Goal: Book appointment/travel/reservation

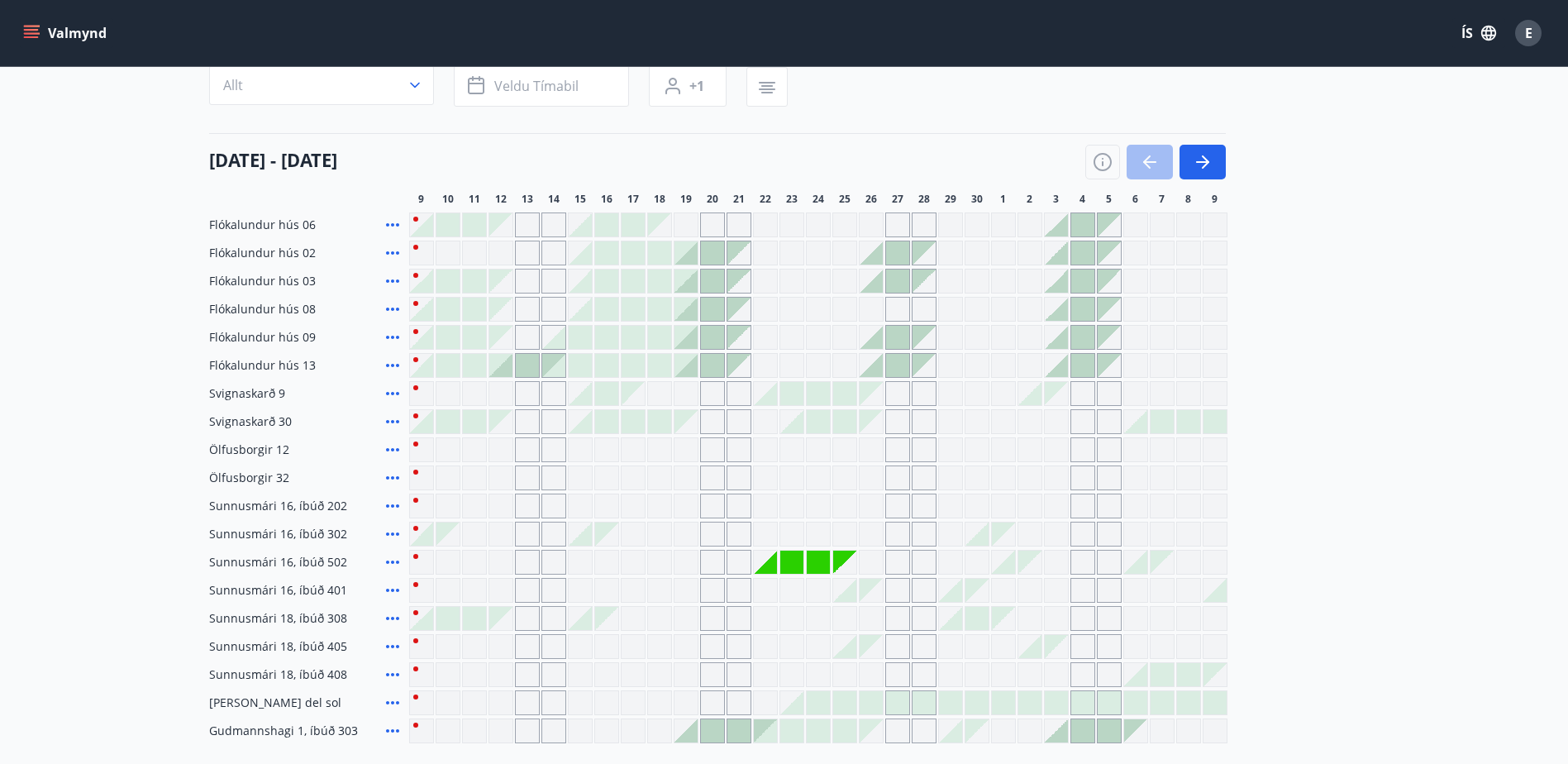
scroll to position [165, 0]
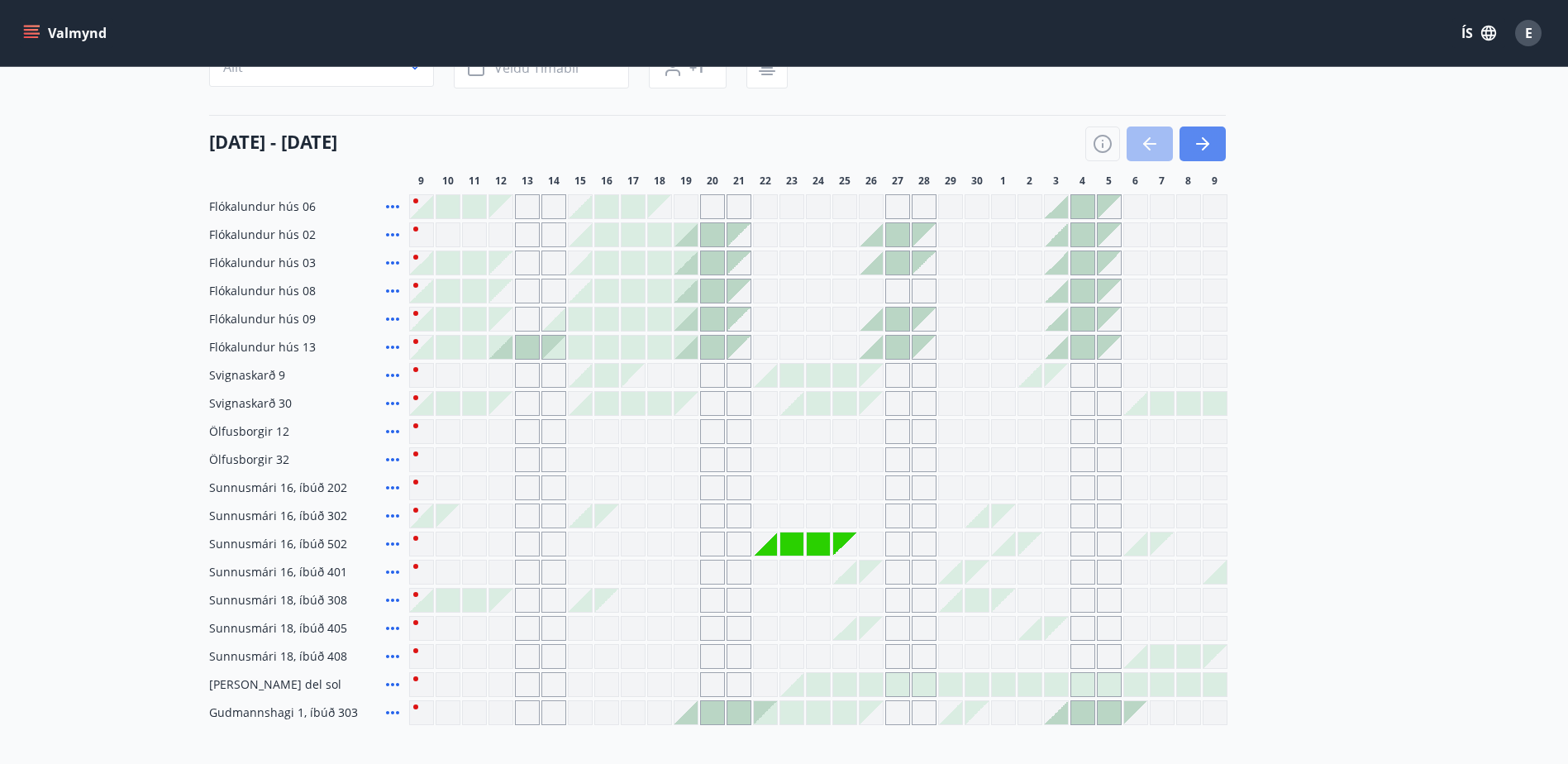
click at [1220, 140] on button "button" at bounding box center [1202, 143] width 46 height 34
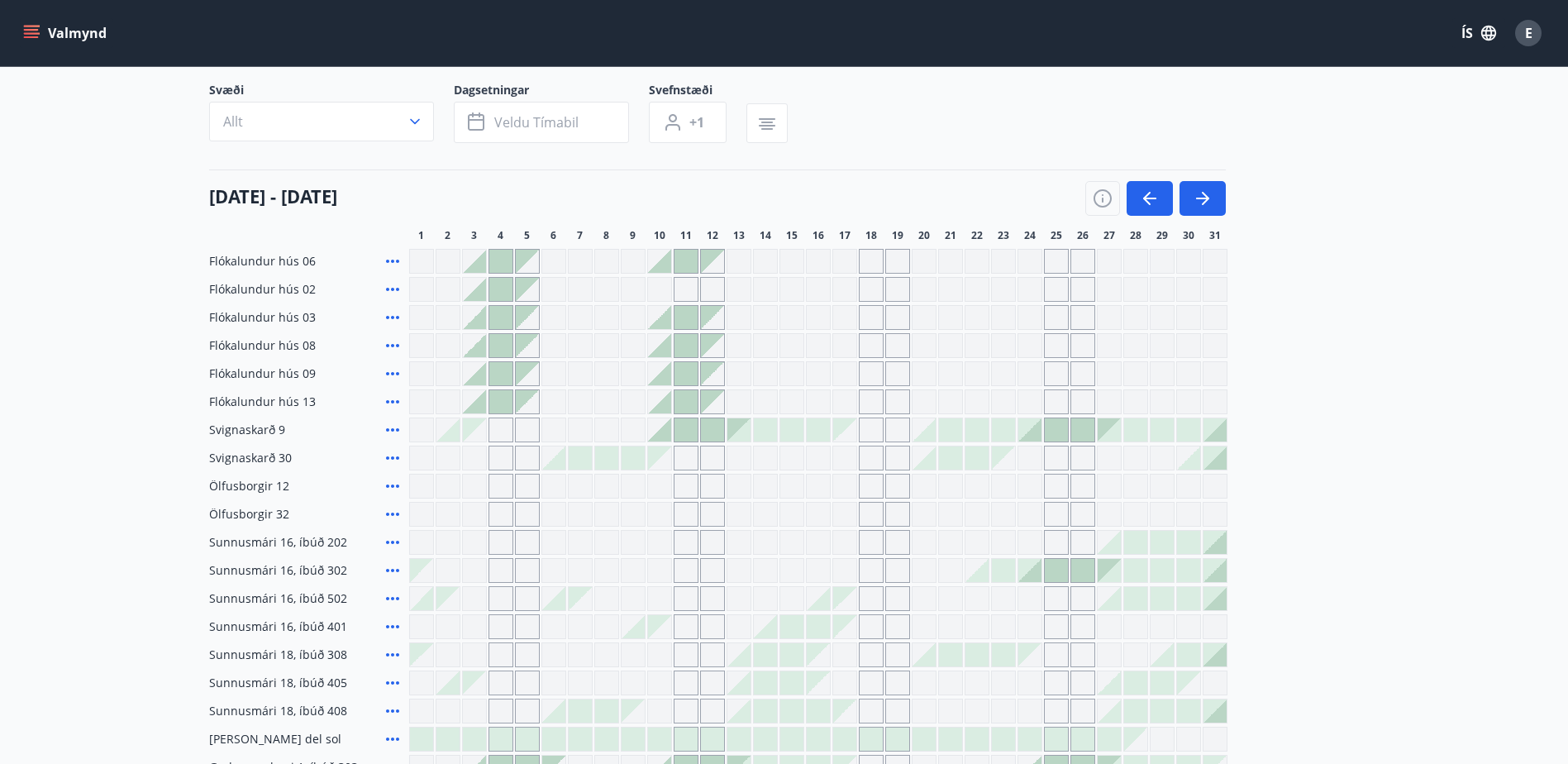
scroll to position [83, 0]
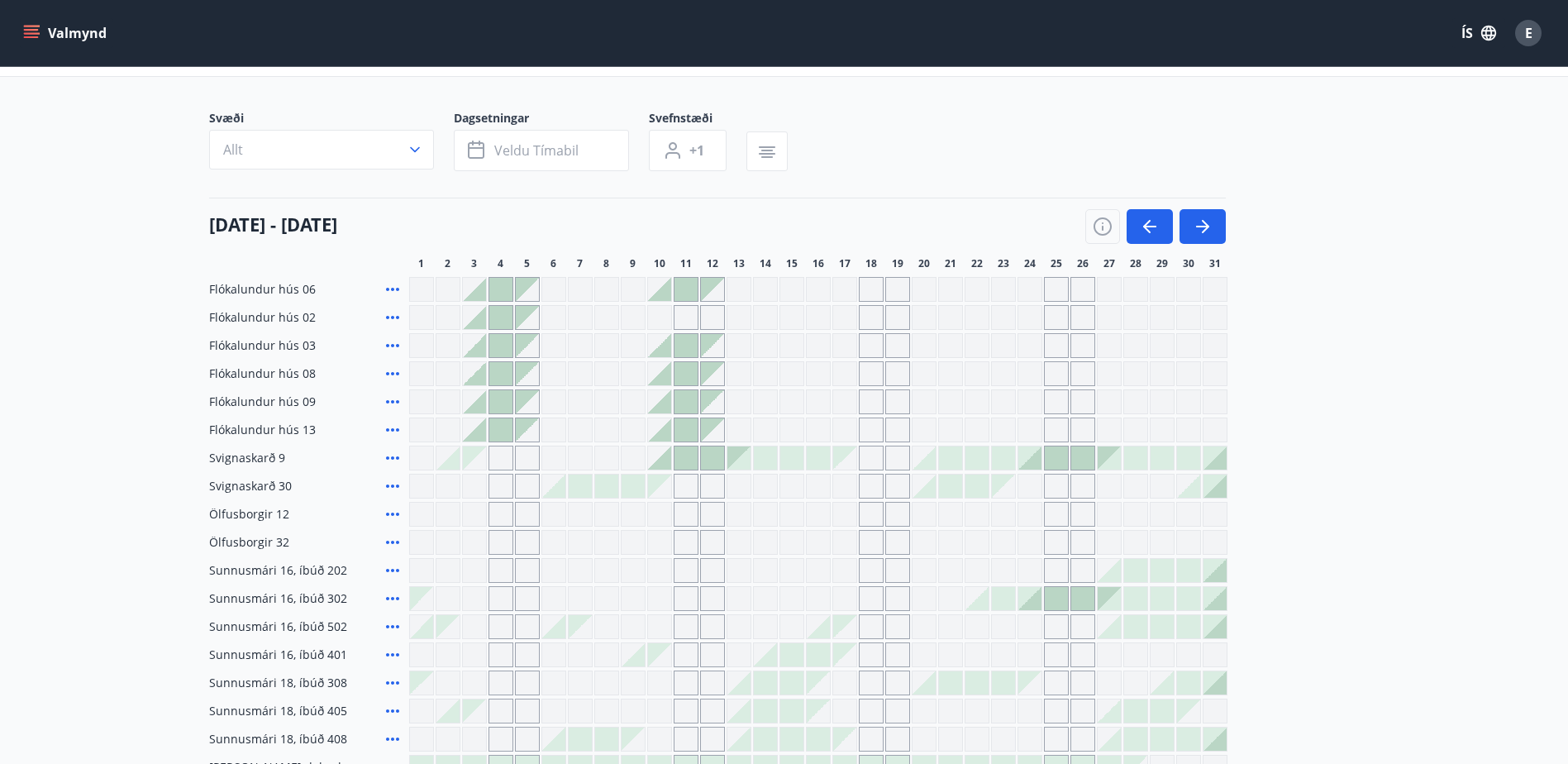
click at [663, 434] on div at bounding box center [660, 430] width 23 height 23
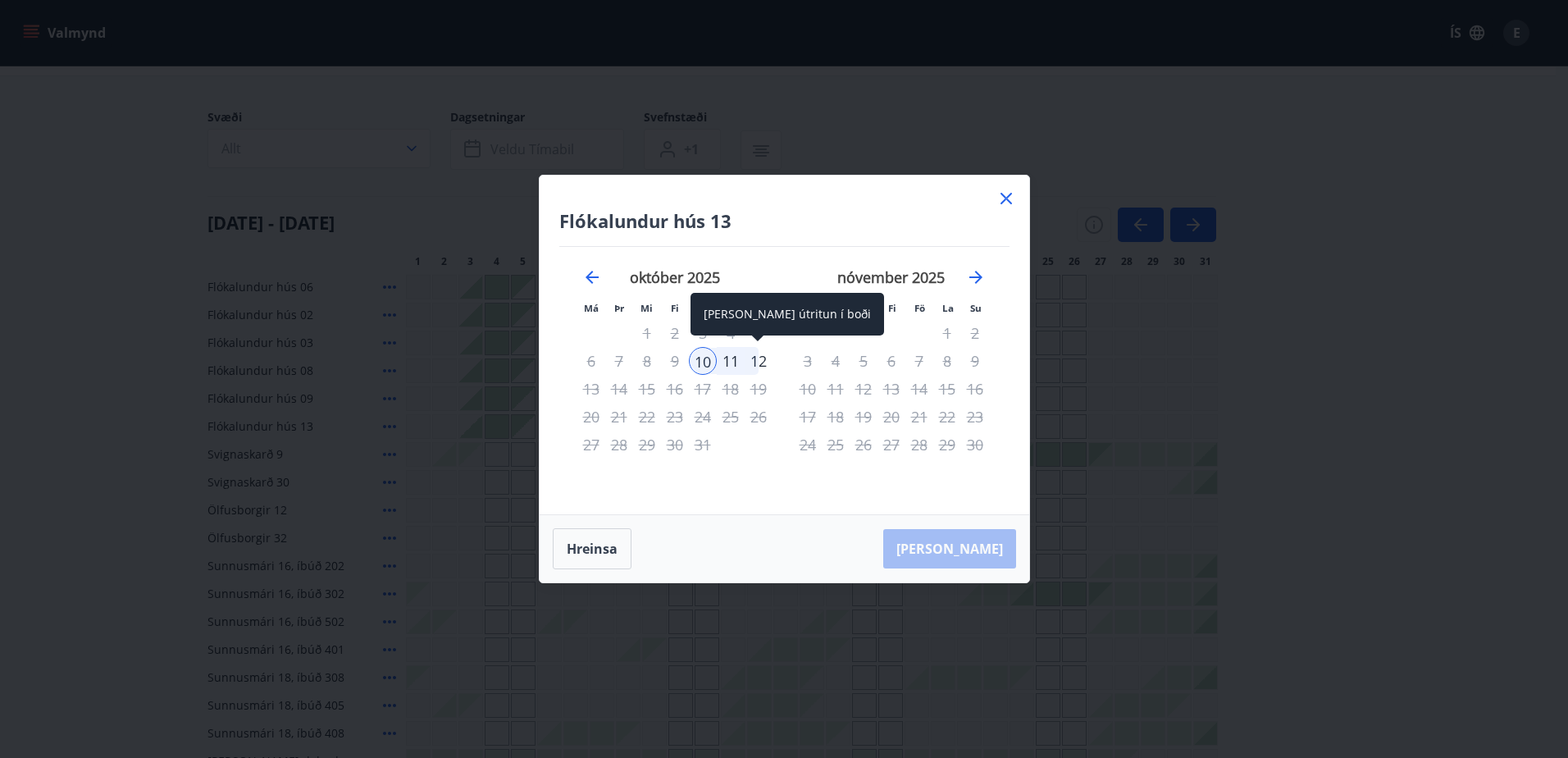
click at [752, 365] on div "12" at bounding box center [759, 361] width 28 height 28
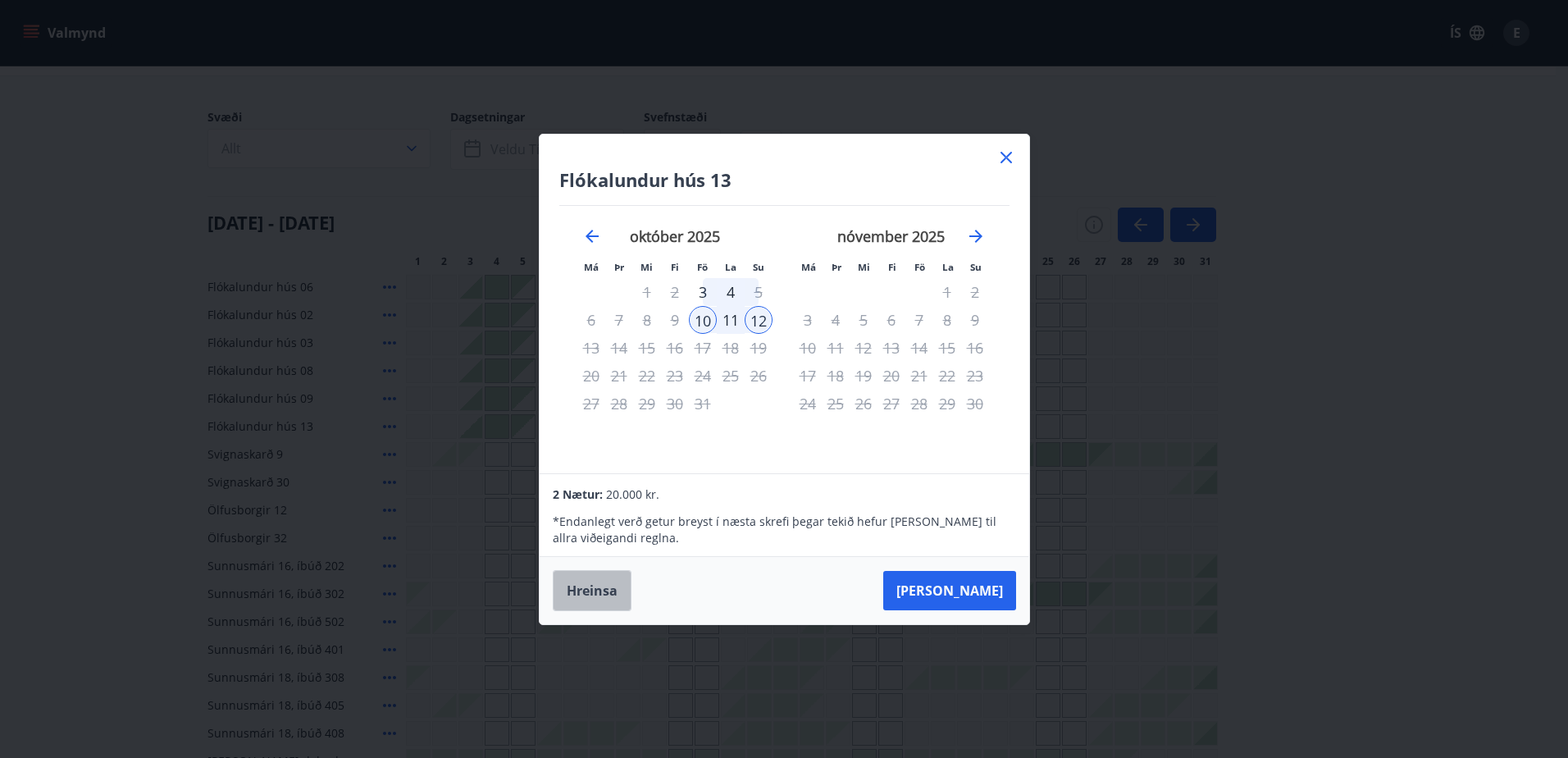
click at [603, 589] on button "Hreinsa" at bounding box center [592, 591] width 79 height 41
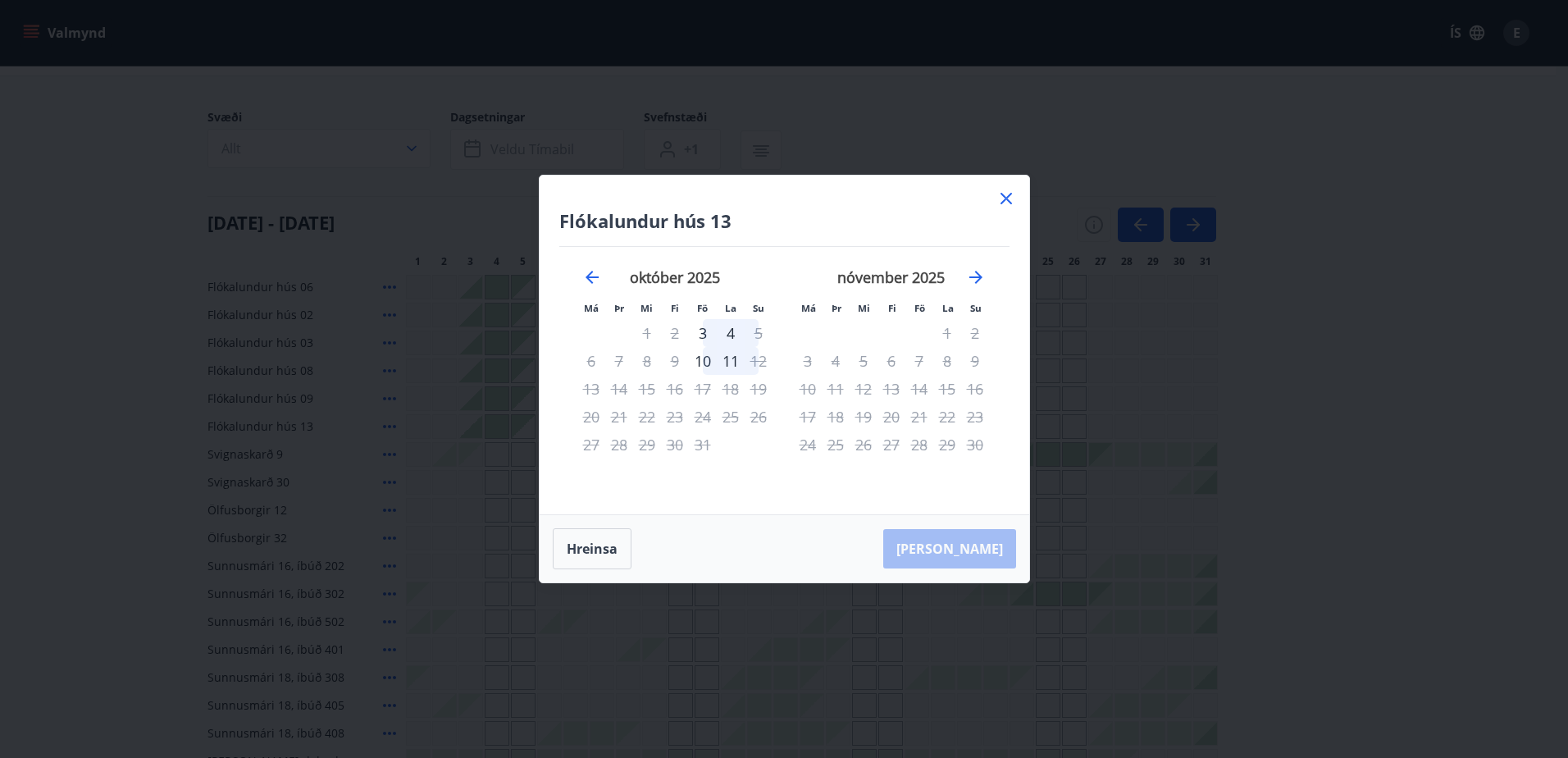
click at [1011, 188] on icon at bounding box center [1006, 198] width 19 height 19
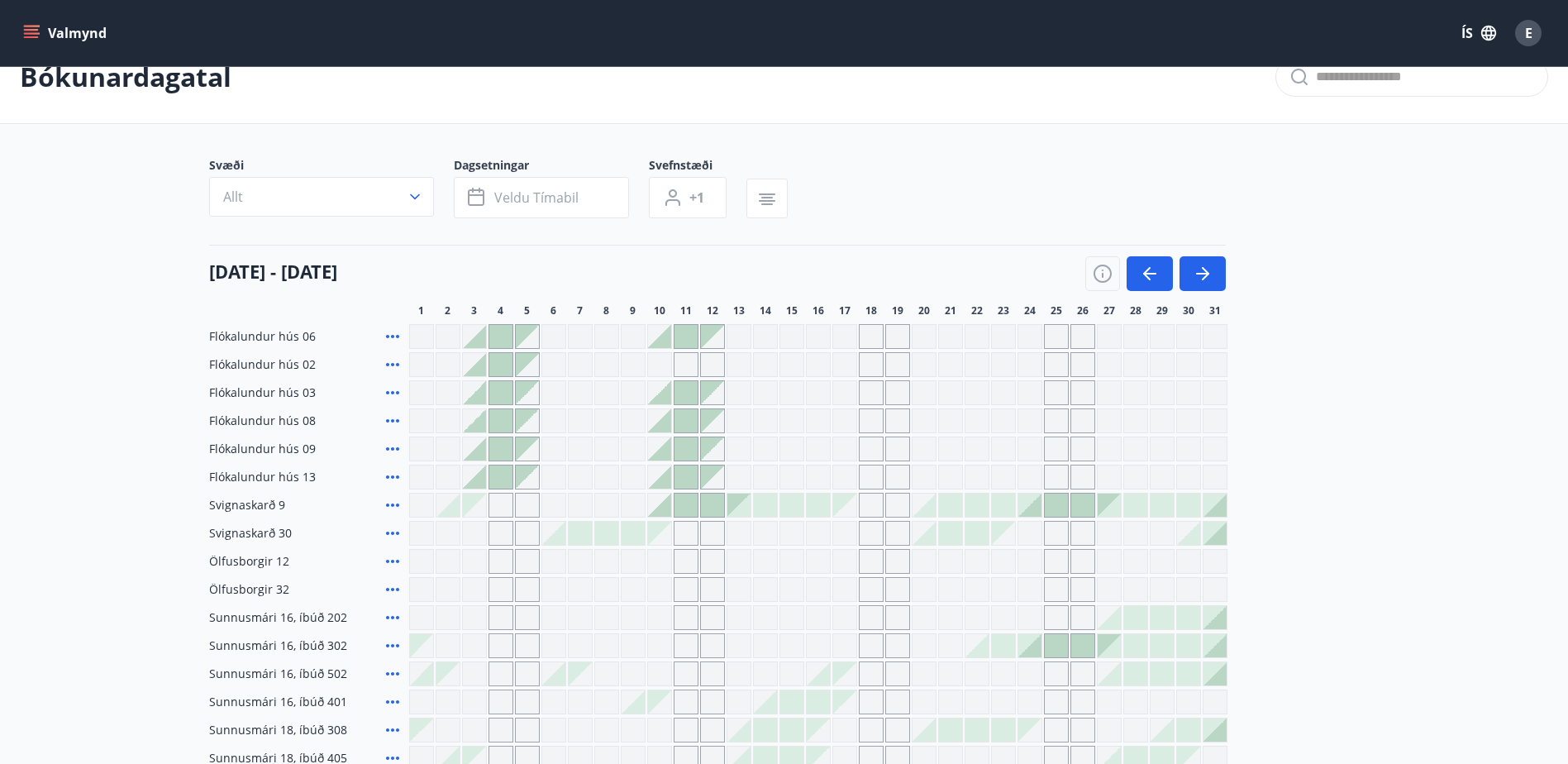
scroll to position [1, 0]
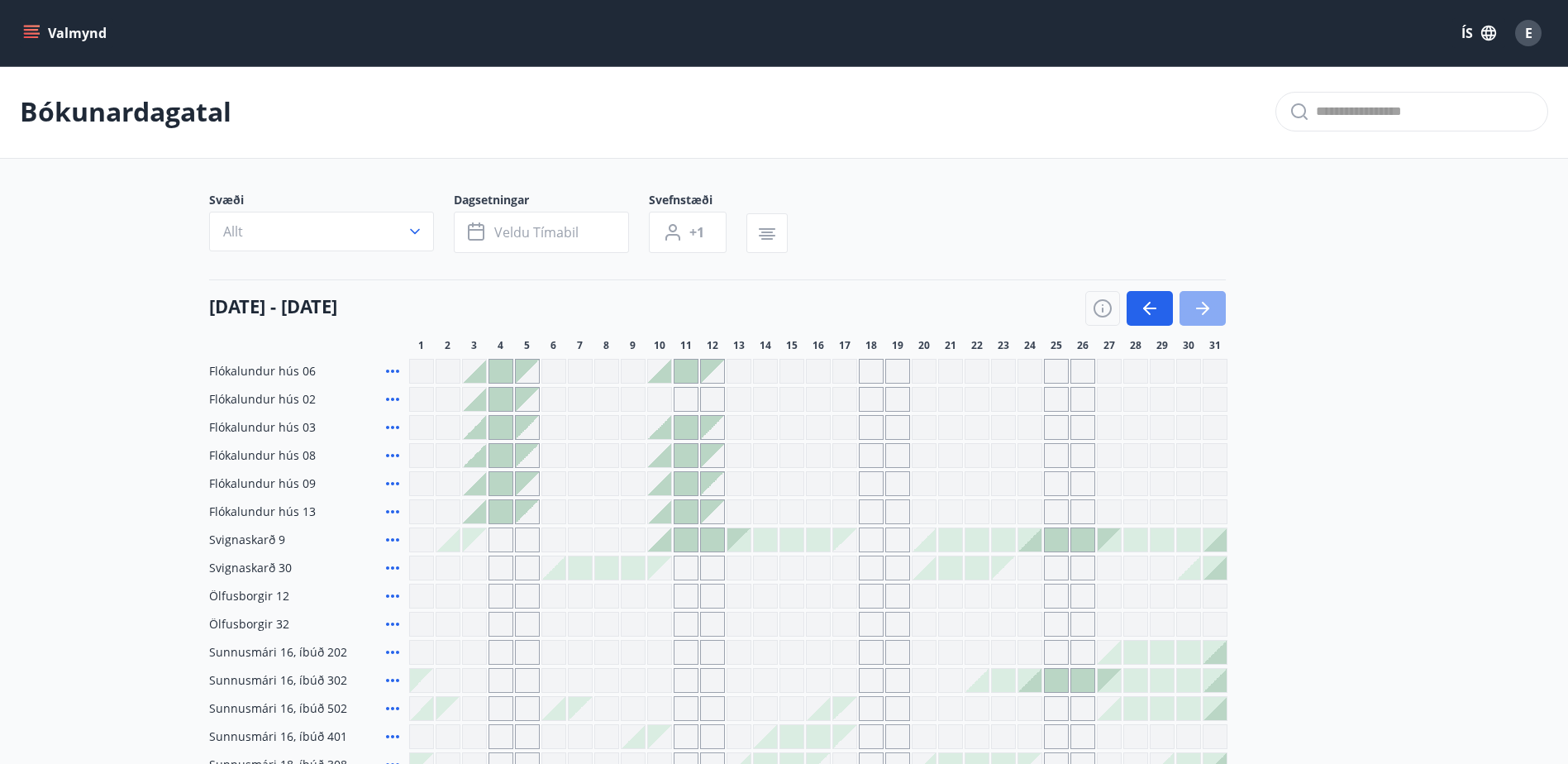
click at [1204, 307] on icon "button" at bounding box center [1202, 308] width 13 height 2
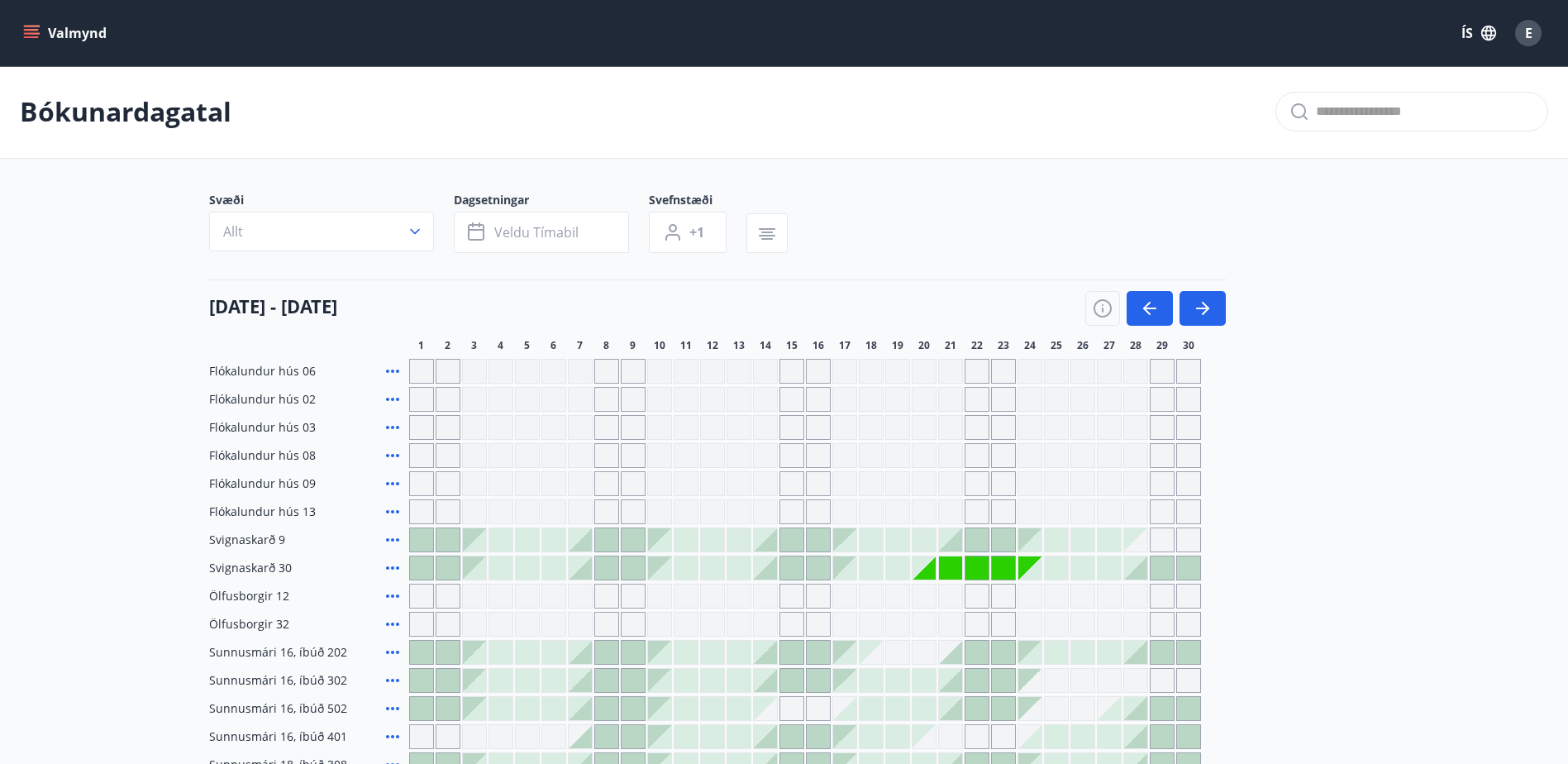
click at [393, 564] on icon at bounding box center [393, 568] width 19 height 19
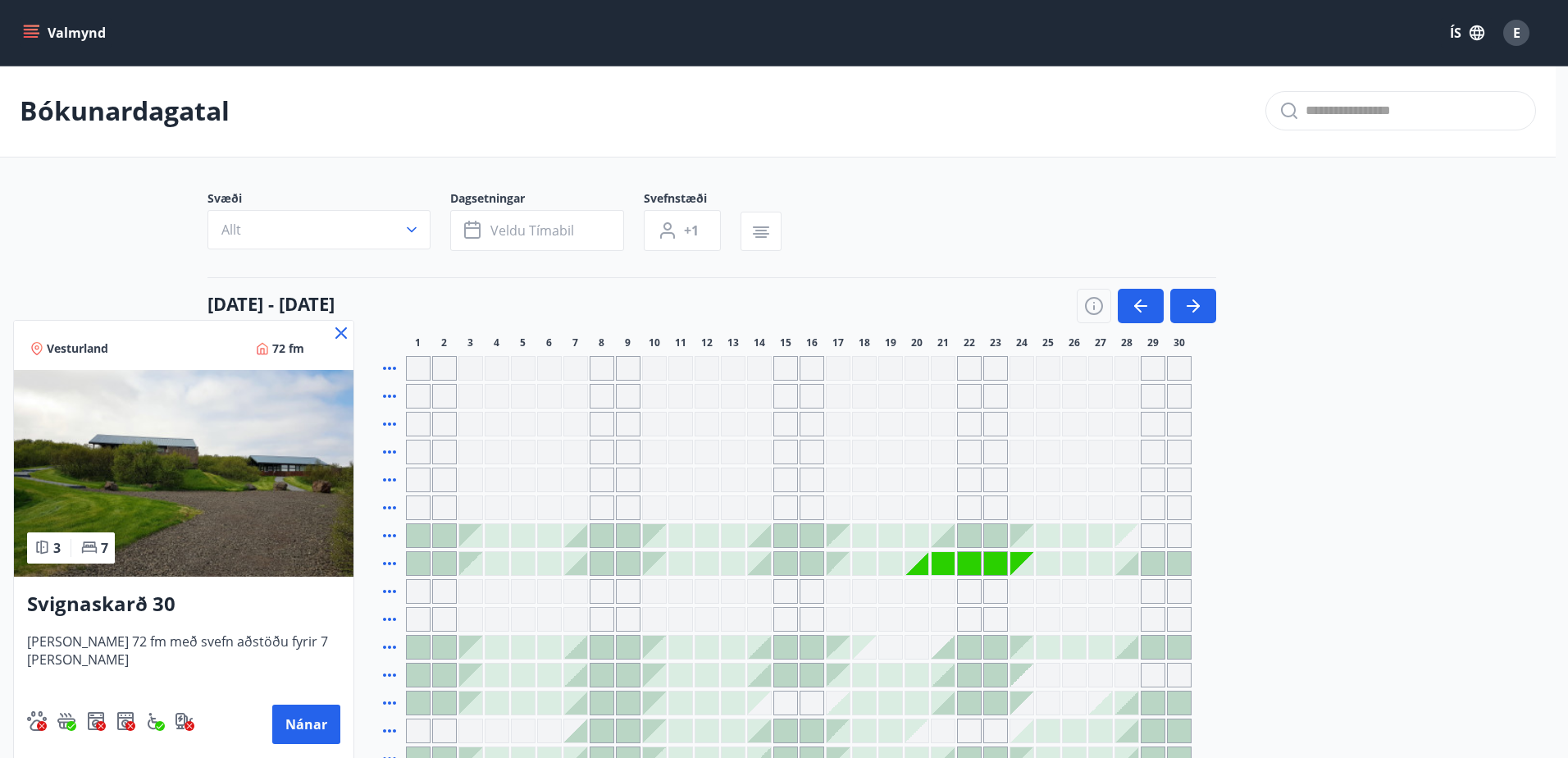
click at [331, 329] on icon at bounding box center [341, 333] width 19 height 19
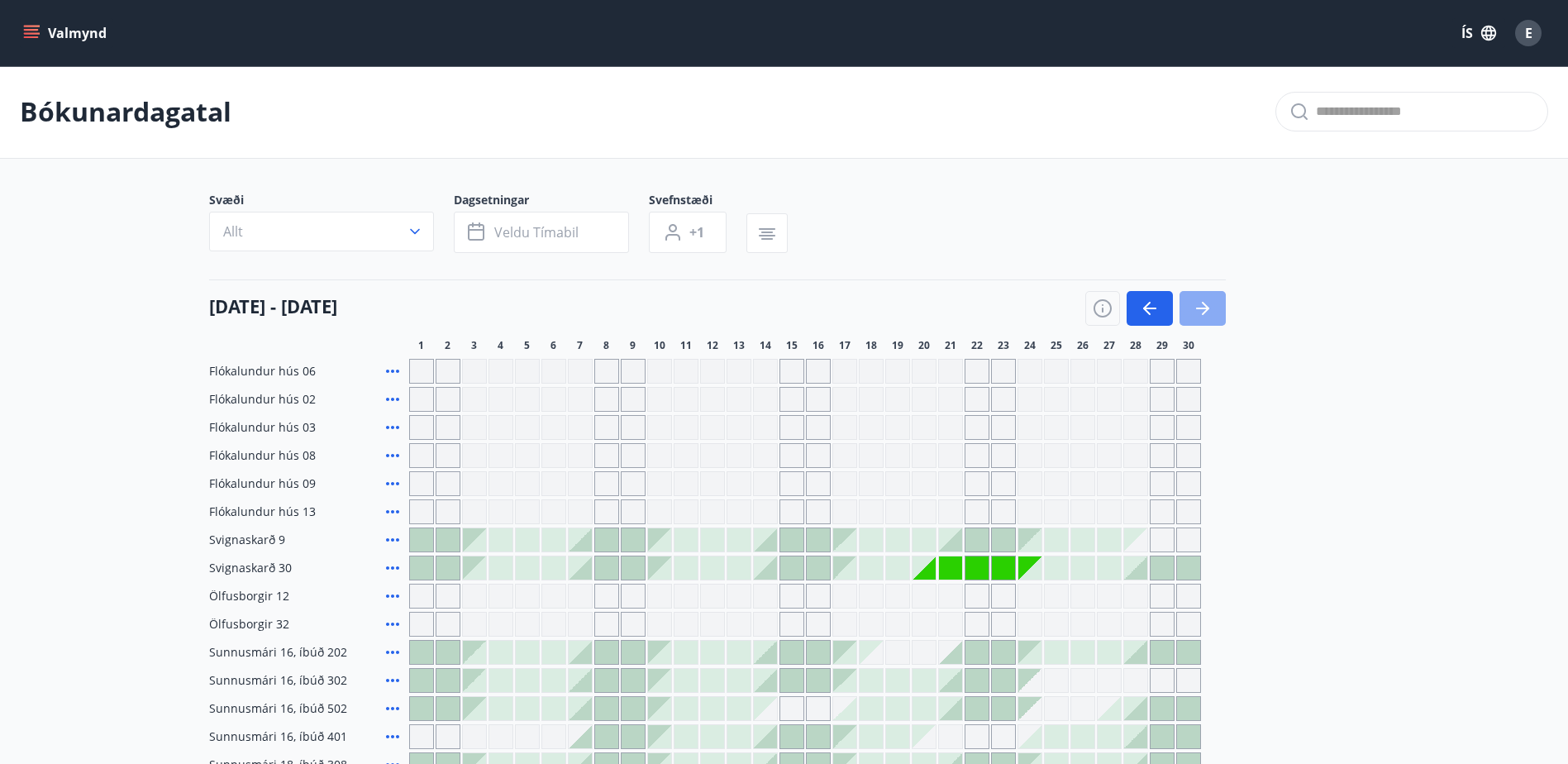
click at [1217, 305] on button "button" at bounding box center [1202, 308] width 46 height 34
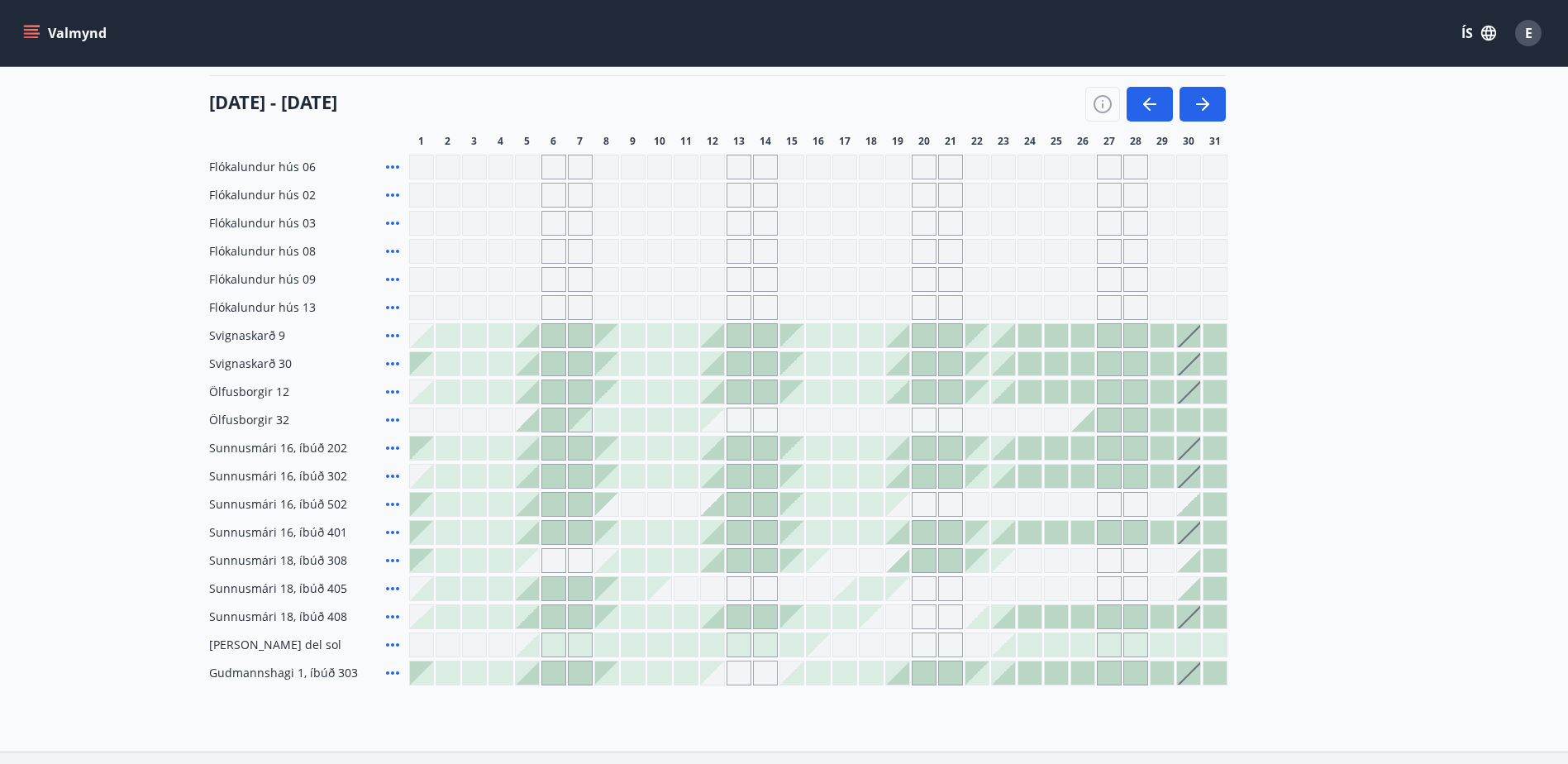
scroll to position [249, 0]
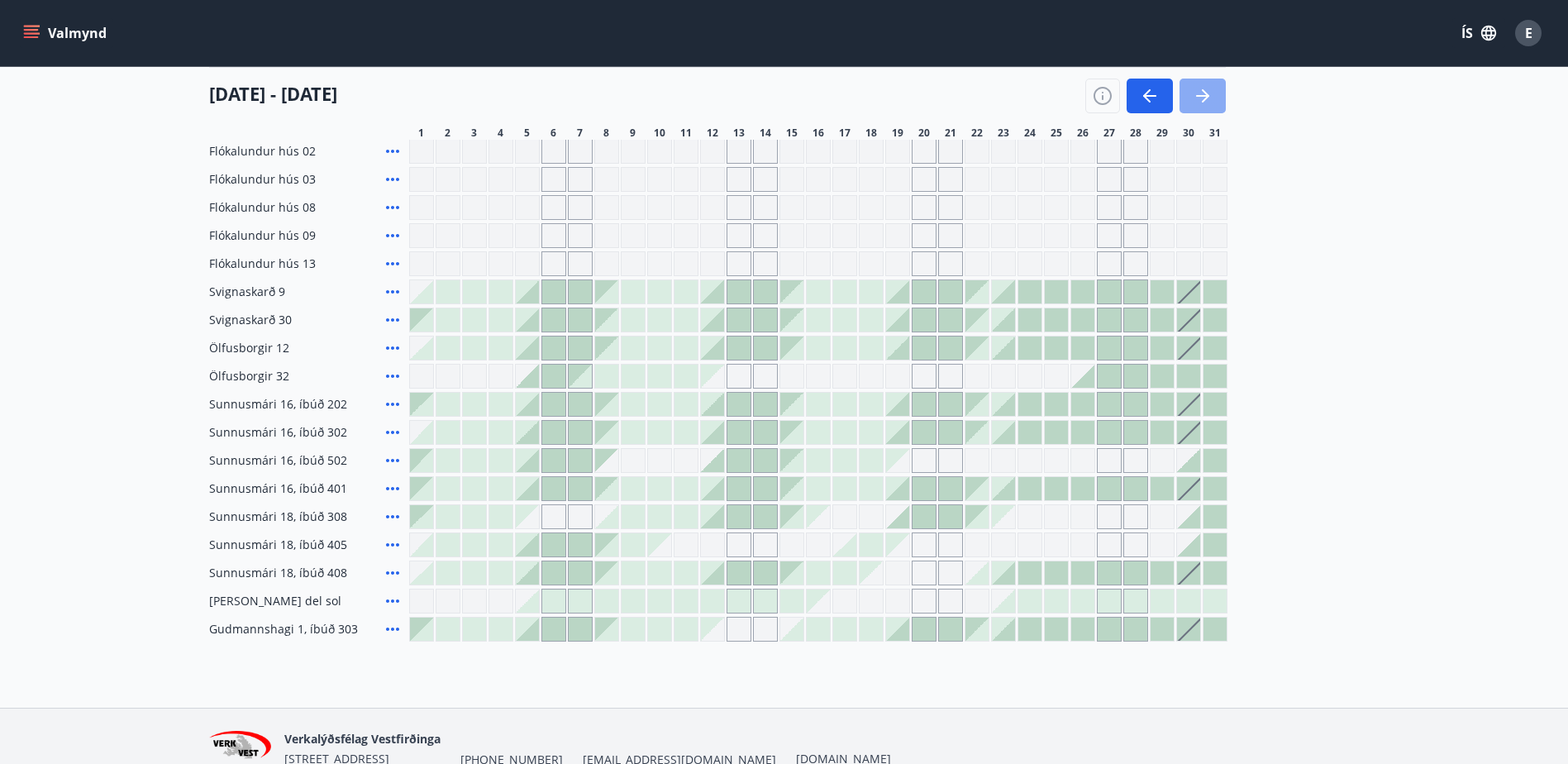
click at [1206, 95] on icon "button" at bounding box center [1202, 96] width 13 height 2
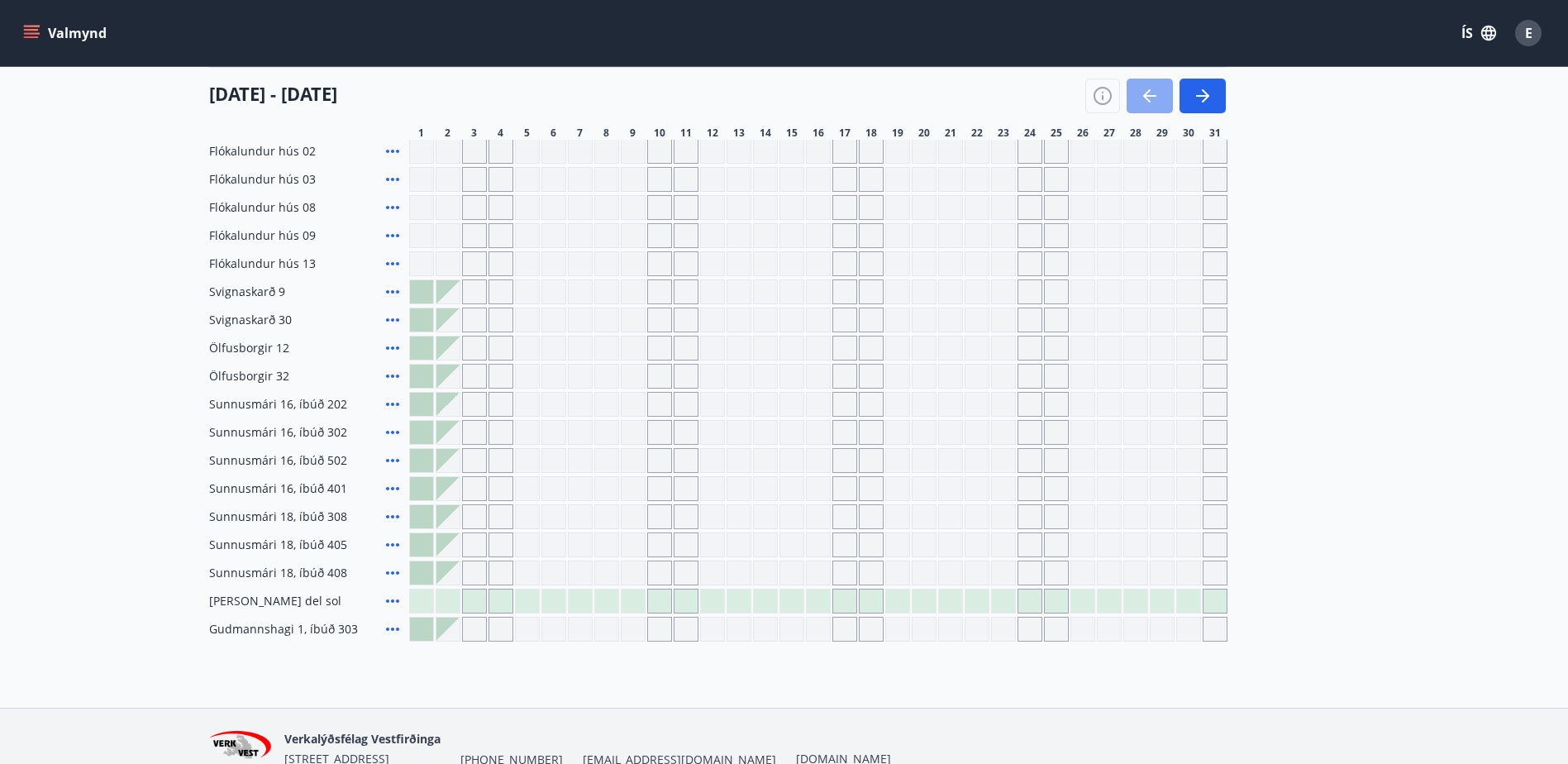
click at [1140, 98] on icon "button" at bounding box center [1150, 95] width 19 height 19
